Goal: Transaction & Acquisition: Download file/media

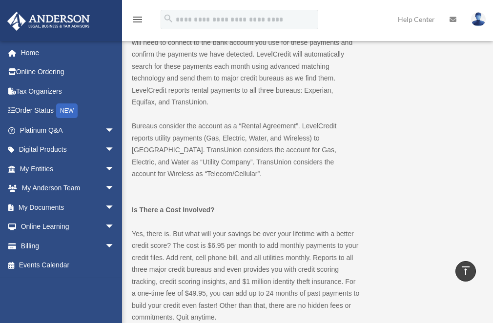
scroll to position [634, 0]
click at [59, 209] on link "My Documents arrow_drop_down" at bounding box center [68, 208] width 123 height 20
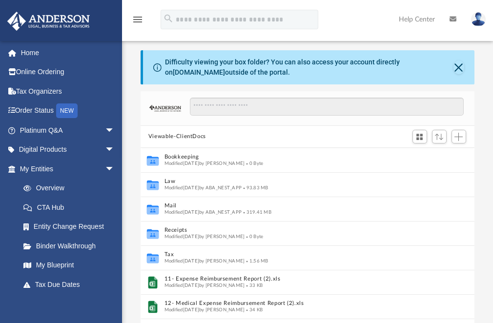
scroll to position [215, 327]
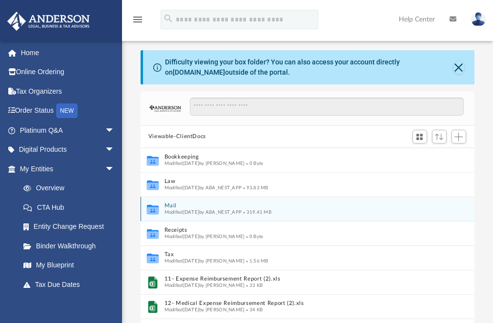
click at [173, 213] on span "Modified Fri Oct 3 2025 by ABA_NEST_APP" at bounding box center [203, 211] width 78 height 5
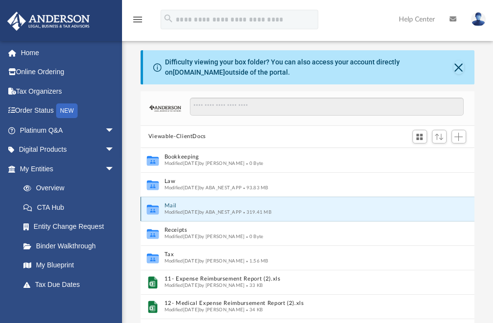
click at [273, 217] on div "Collaborated Folder Mail Modified Fri Oct 3 2025 by ABA_NEST_APP 319.41 MB" at bounding box center [308, 209] width 334 height 24
click at [304, 202] on div "Collaborated Folder Mail Modified Fri Oct 3 2025 by ABA_NEST_APP 319.41 MB" at bounding box center [308, 209] width 334 height 24
click at [308, 206] on button "Mail" at bounding box center [297, 206] width 266 height 6
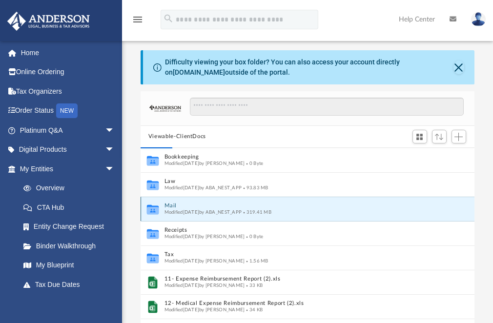
click at [375, 219] on div "Collaborated Folder Mail Modified Fri Oct 3 2025 by ABA_NEST_APP 319.41 MB" at bounding box center [308, 209] width 334 height 24
click at [149, 211] on icon "grid" at bounding box center [153, 210] width 12 height 7
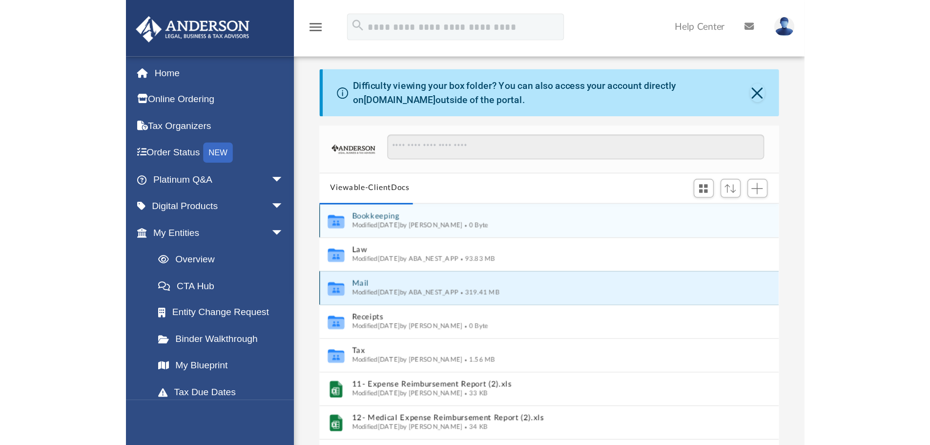
scroll to position [184, 327]
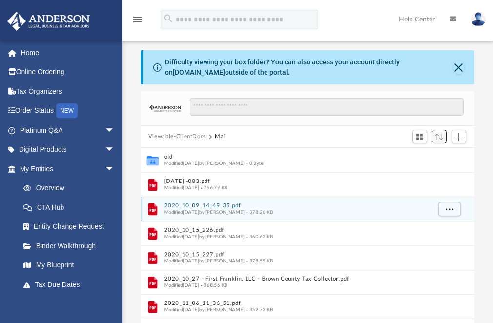
click at [437, 138] on span "Sort" at bounding box center [439, 137] width 8 height 6
click at [322, 120] on div at bounding box center [322, 112] width 283 height 28
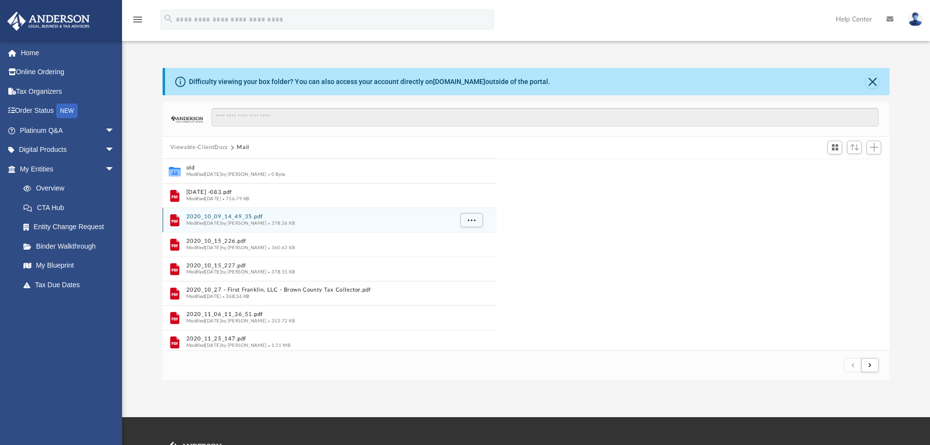
scroll to position [184, 719]
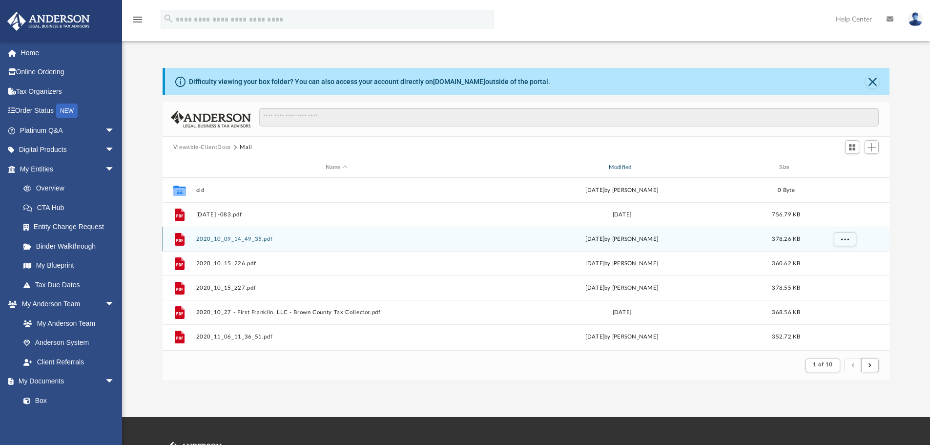
click at [500, 166] on div "Modified" at bounding box center [621, 167] width 281 height 9
click at [500, 165] on div "Modified" at bounding box center [621, 167] width 281 height 9
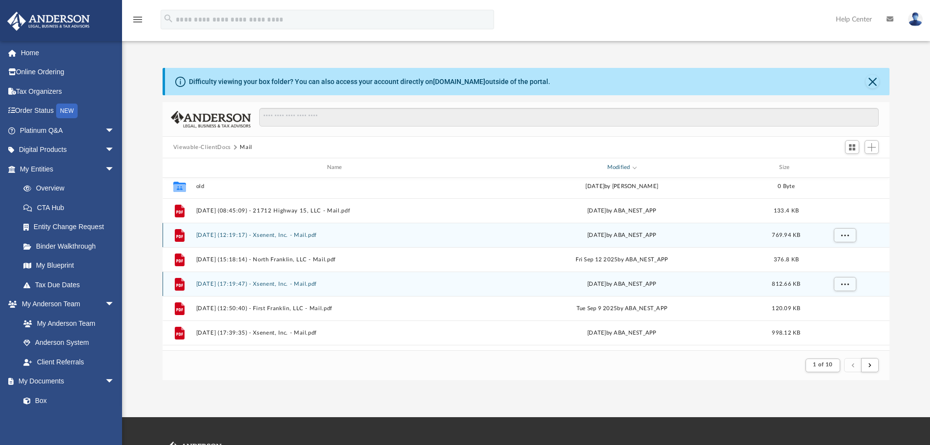
scroll to position [0, 0]
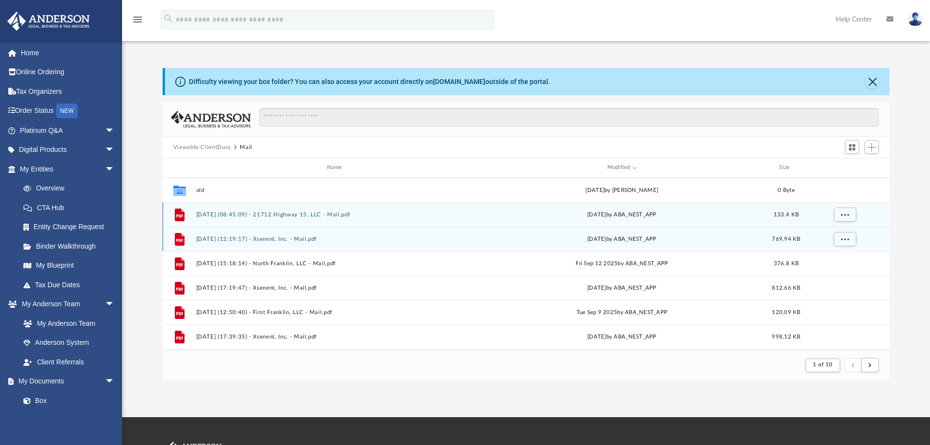
click at [297, 214] on button "2025.10.03 (08:45:09) - 21712 Highway 15, LLC - Mail.pdf" at bounding box center [336, 214] width 281 height 6
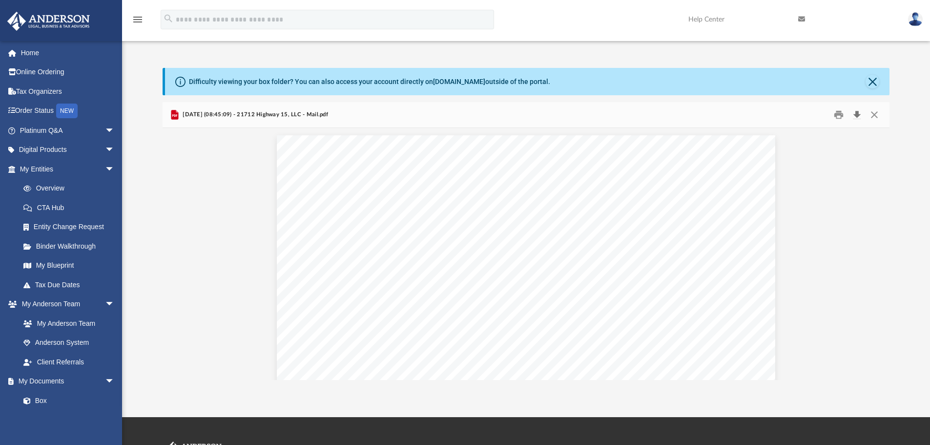
click at [500, 115] on button "Download" at bounding box center [857, 114] width 18 height 15
click at [500, 255] on button "Preview" at bounding box center [878, 253] width 21 height 27
click at [500, 115] on button "Download" at bounding box center [857, 114] width 18 height 15
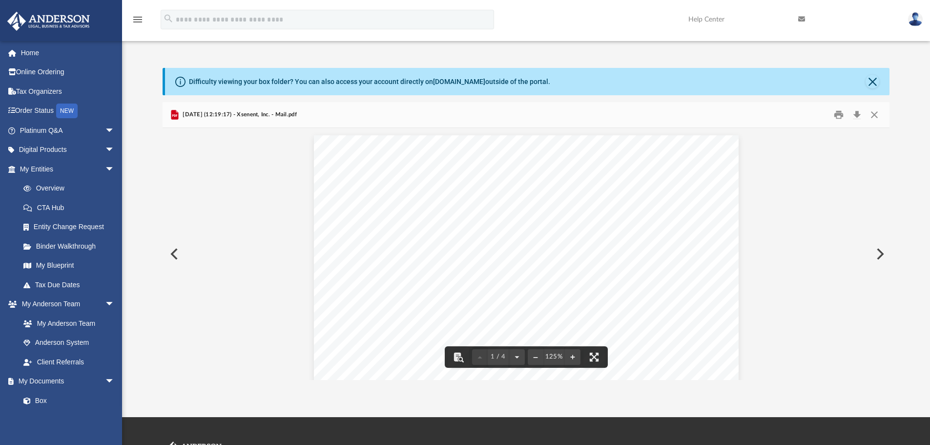
click at [500, 249] on button "Preview" at bounding box center [878, 253] width 21 height 27
click at [500, 113] on button "Download" at bounding box center [857, 114] width 18 height 15
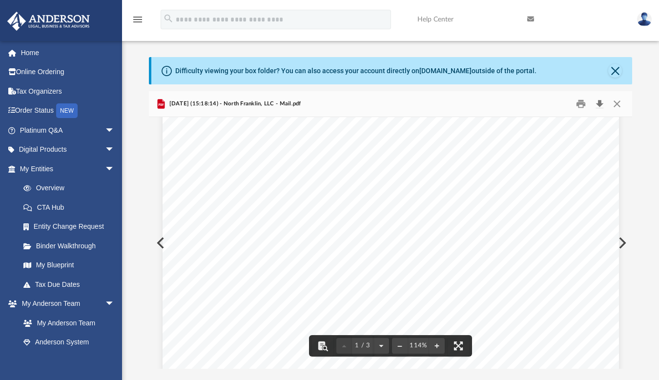
scroll to position [49, 0]
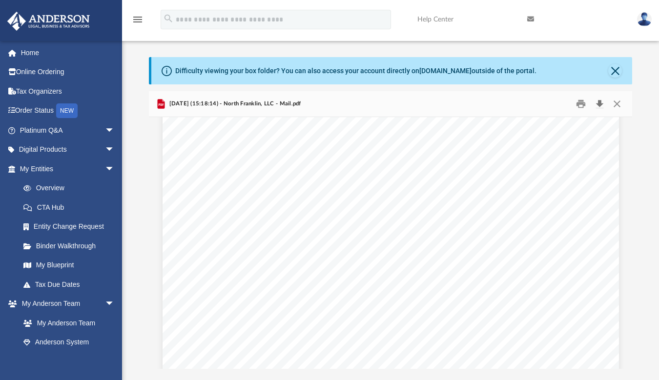
click at [500, 102] on button "Download" at bounding box center [600, 103] width 18 height 15
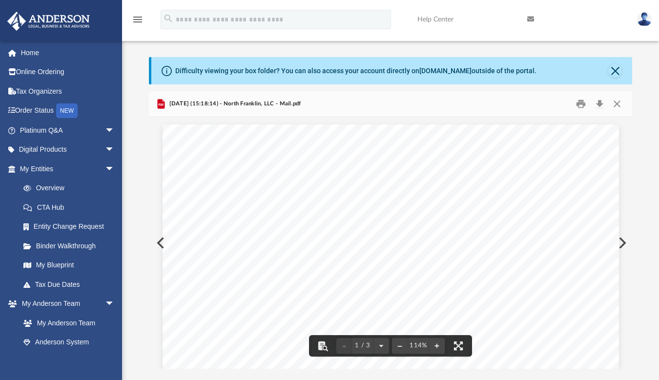
click at [500, 245] on button "Preview" at bounding box center [621, 242] width 21 height 27
click at [500, 102] on button "Download" at bounding box center [600, 103] width 18 height 15
click at [500, 244] on button "Preview" at bounding box center [621, 242] width 21 height 27
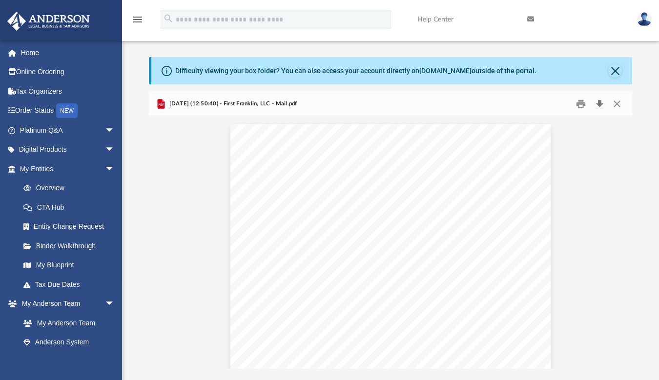
click at [500, 103] on button "Download" at bounding box center [600, 103] width 18 height 15
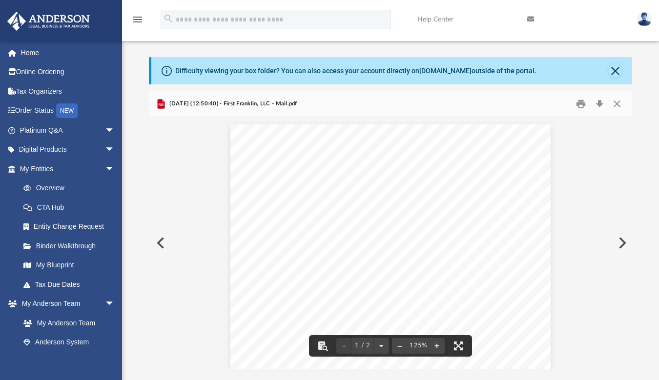
click at [500, 244] on button "Preview" at bounding box center [621, 242] width 21 height 27
click at [335, 99] on div "2025.08.20 (17:39:35) - Xsenent, Inc. - Mail.pdf" at bounding box center [390, 104] width 483 height 26
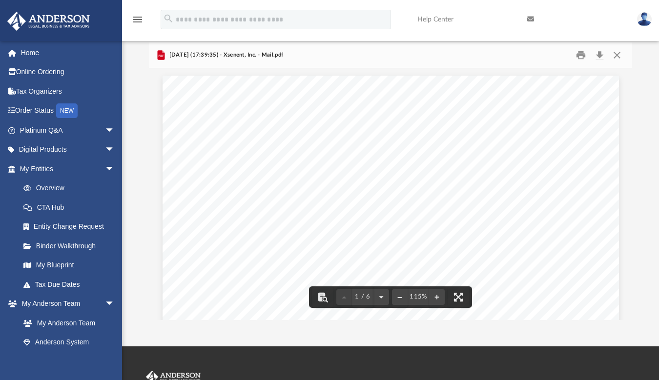
click at [440, 56] on div "2025.08.20 (17:39:35) - Xsenent, Inc. - Mail.pdf" at bounding box center [390, 55] width 483 height 26
click at [500, 10] on link at bounding box center [575, 19] width 110 height 39
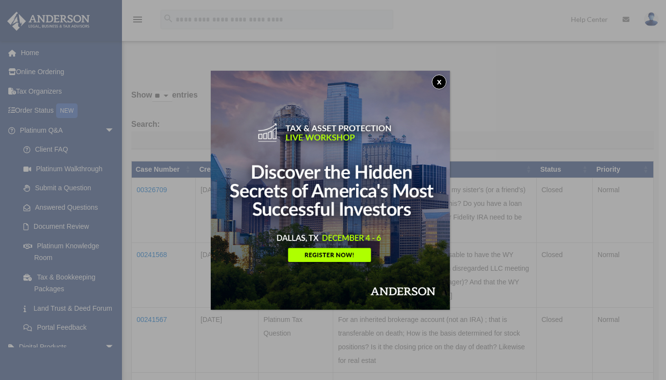
click at [440, 82] on button "x" at bounding box center [439, 82] width 15 height 15
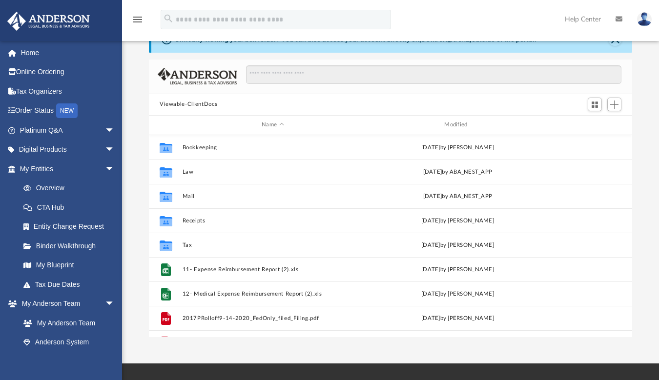
scroll to position [215, 476]
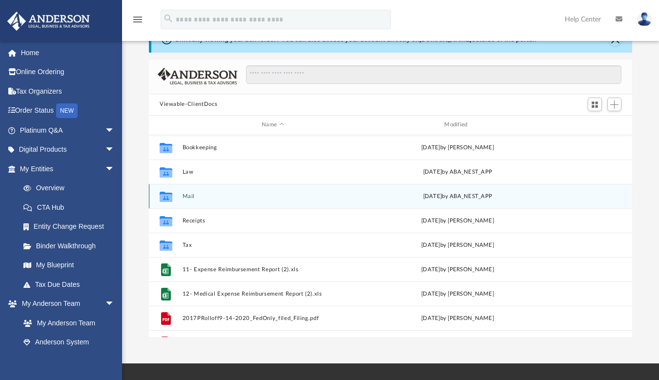
click at [438, 198] on div "[DATE] by ABA_NEST_APP" at bounding box center [457, 196] width 181 height 9
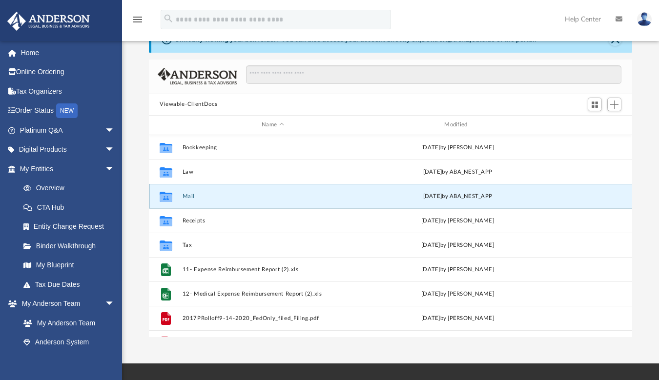
click at [219, 196] on button "Mail" at bounding box center [273, 196] width 181 height 6
click at [543, 193] on div "[DATE] by ABA_NEST_APP" at bounding box center [457, 196] width 181 height 9
click at [199, 199] on button "Mail" at bounding box center [273, 196] width 181 height 6
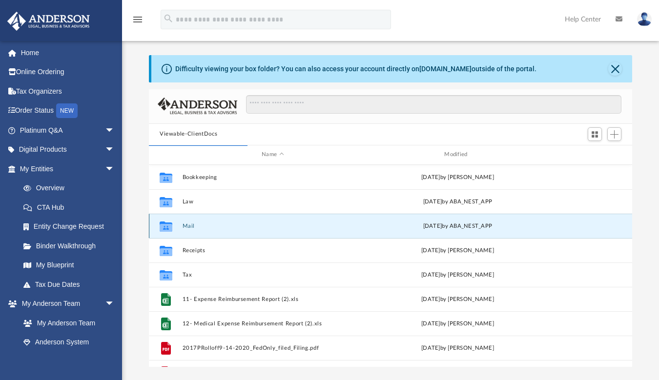
scroll to position [0, 0]
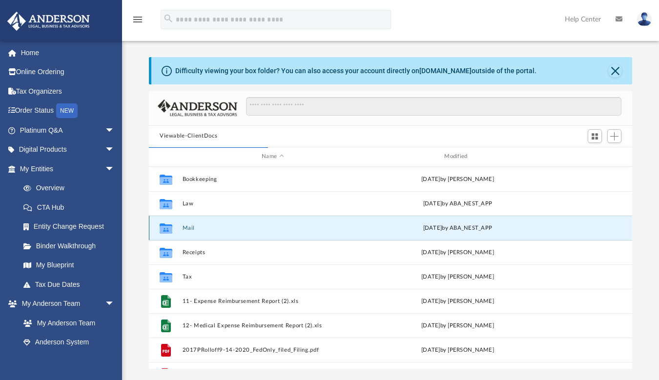
click at [190, 229] on button "Mail" at bounding box center [273, 228] width 181 height 6
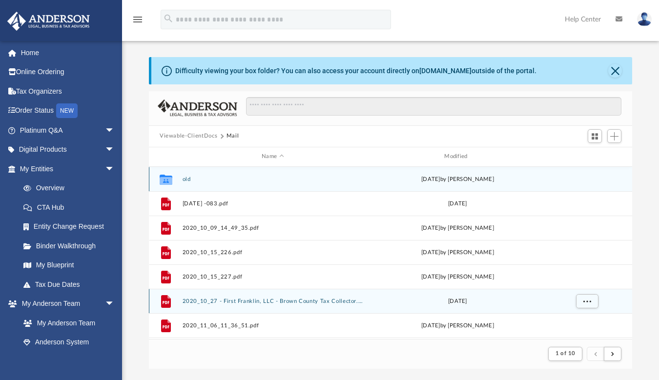
scroll to position [184, 476]
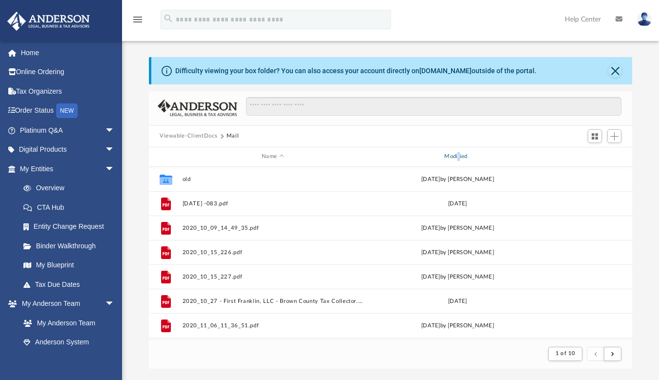
click at [458, 158] on div "Modified" at bounding box center [457, 156] width 181 height 9
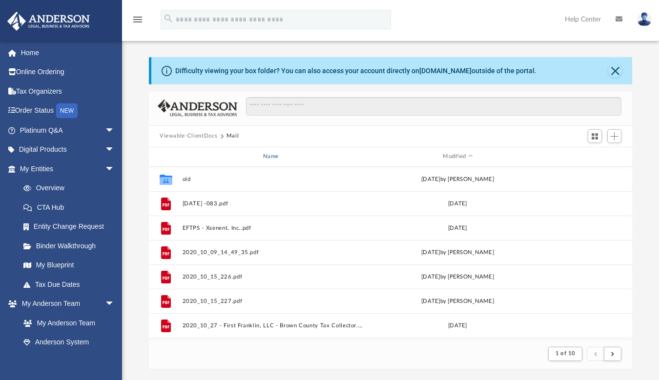
click at [270, 157] on div "Name" at bounding box center [272, 156] width 181 height 9
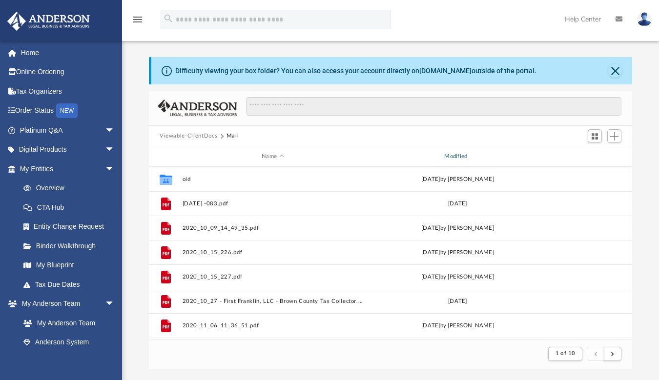
click at [460, 156] on div "Modified" at bounding box center [457, 156] width 181 height 9
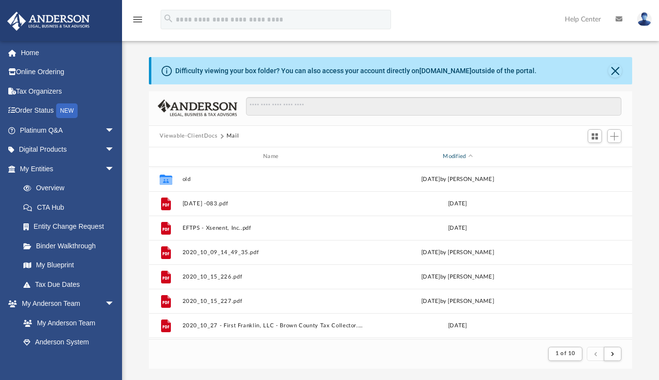
click at [454, 156] on div "Modified" at bounding box center [457, 156] width 181 height 9
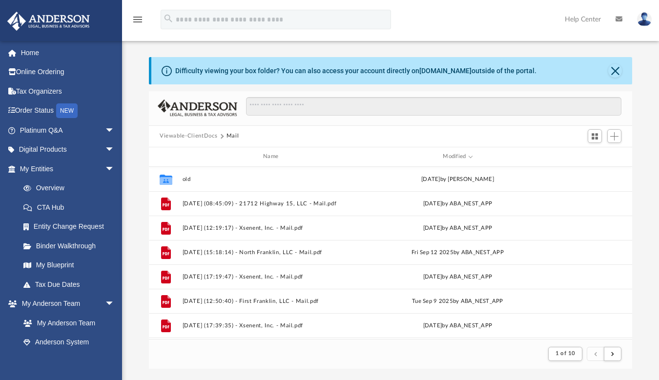
drag, startPoint x: 454, startPoint y: 156, endPoint x: 458, endPoint y: 11, distance: 145.5
click at [458, 11] on div "menu search Site Menu add paulrolloff@gmail.com My Profile Reset Password Logou…" at bounding box center [329, 23] width 644 height 33
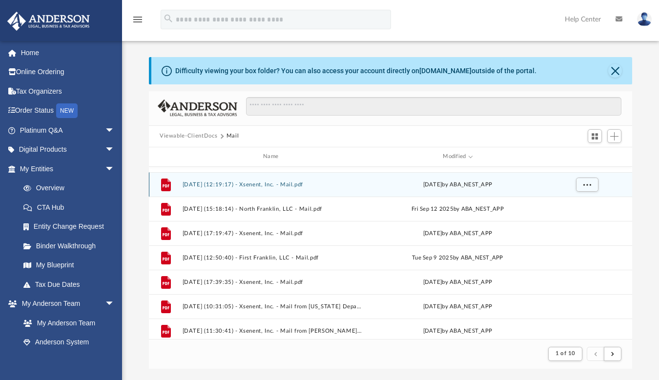
scroll to position [49, 0]
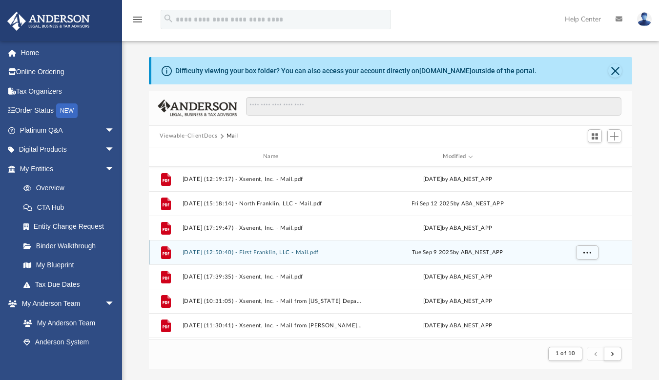
click at [452, 254] on div "Tue Sep 9 2025 by ABA_NEST_APP" at bounding box center [457, 252] width 181 height 9
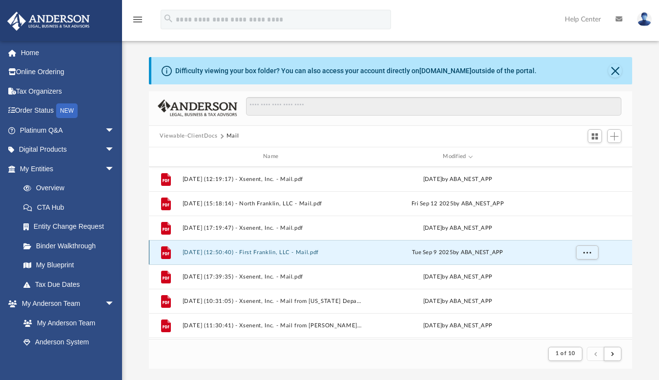
click at [251, 250] on button "2025.09.09 (12:50:40) - First Franklin, LLC - Mail.pdf" at bounding box center [273, 252] width 181 height 6
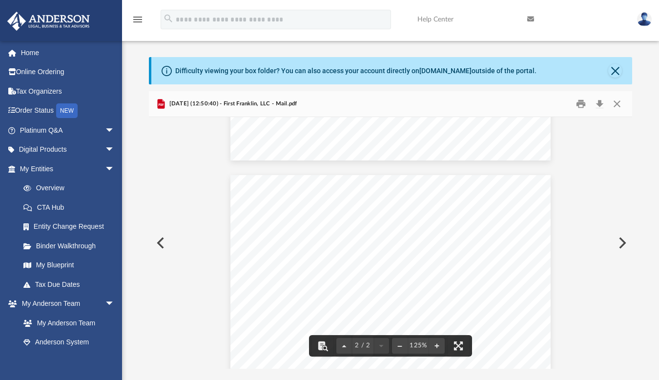
scroll to position [276, 0]
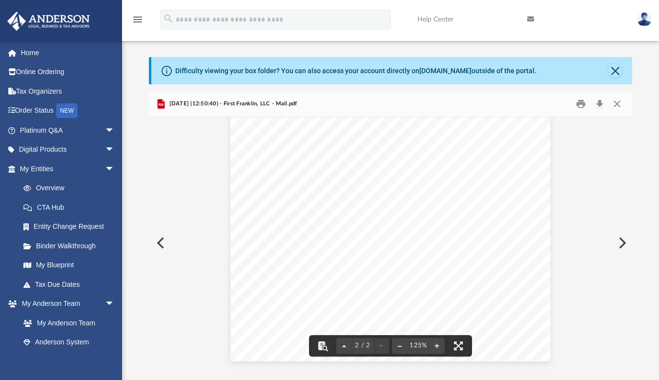
click at [622, 240] on button "Preview" at bounding box center [621, 242] width 21 height 27
click at [599, 102] on button "Download" at bounding box center [600, 103] width 18 height 15
click at [623, 240] on button "Preview" at bounding box center [621, 242] width 21 height 27
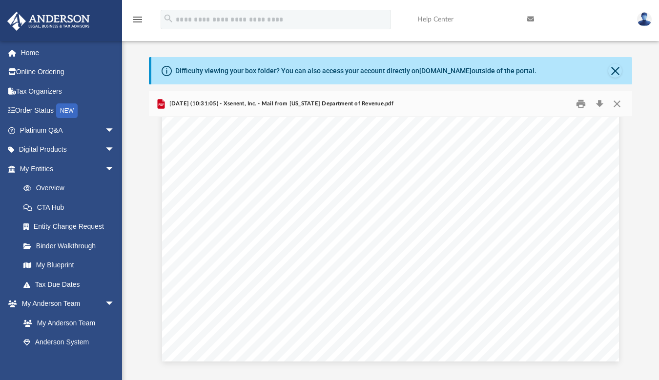
drag, startPoint x: 517, startPoint y: 121, endPoint x: 547, endPoint y: 36, distance: 90.5
click at [547, 36] on link at bounding box center [575, 19] width 110 height 39
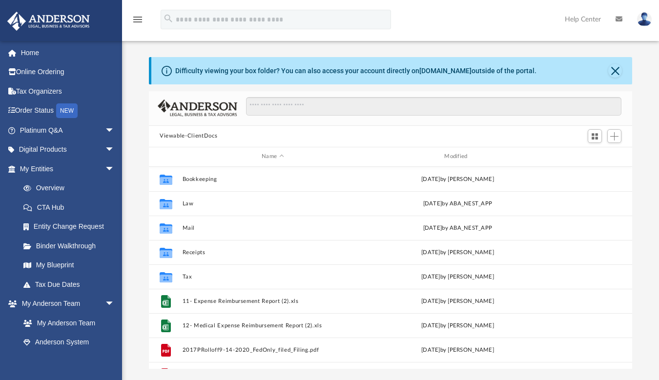
scroll to position [215, 476]
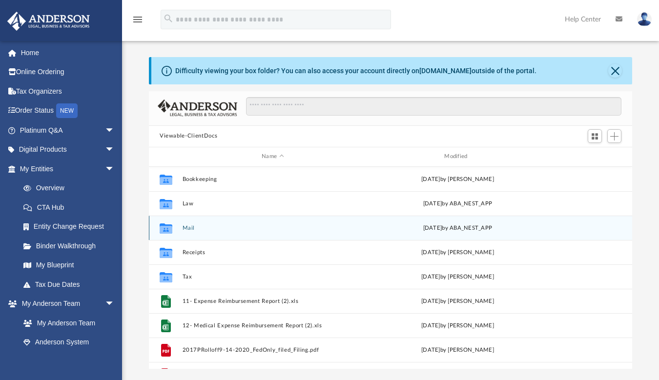
click at [174, 226] on div "Collaborated Folder" at bounding box center [166, 228] width 24 height 16
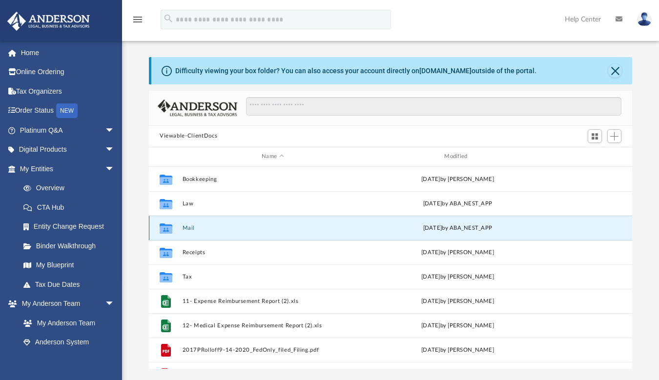
click at [426, 228] on div "[DATE] by ABA_NEST_APP" at bounding box center [457, 228] width 181 height 9
